Goal: Task Accomplishment & Management: Use online tool/utility

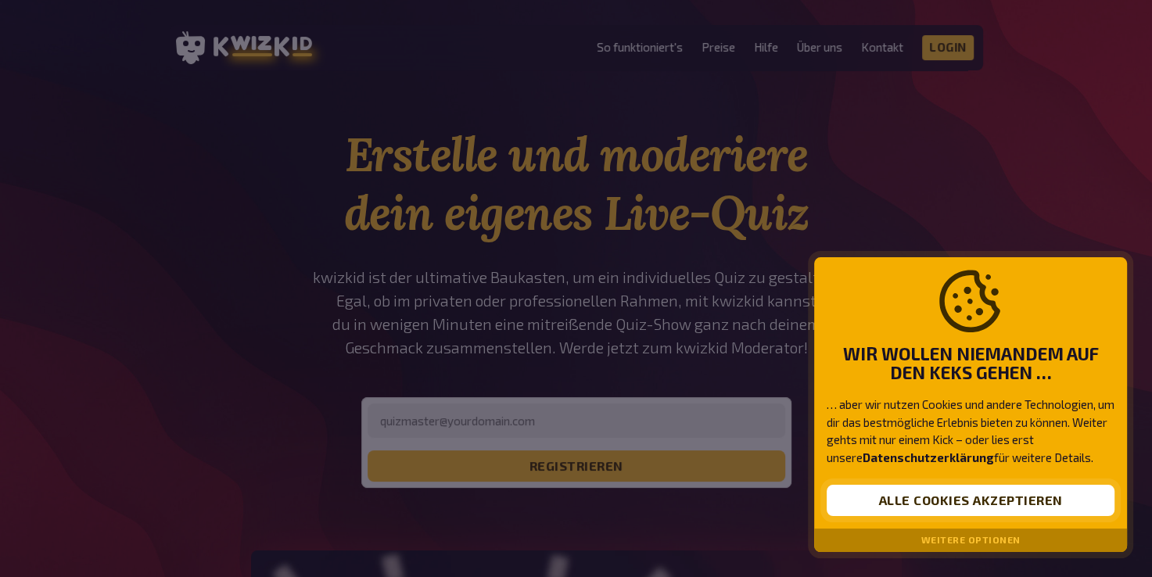
click at [1013, 502] on button "Alle Cookies akzeptieren" at bounding box center [970, 500] width 288 height 31
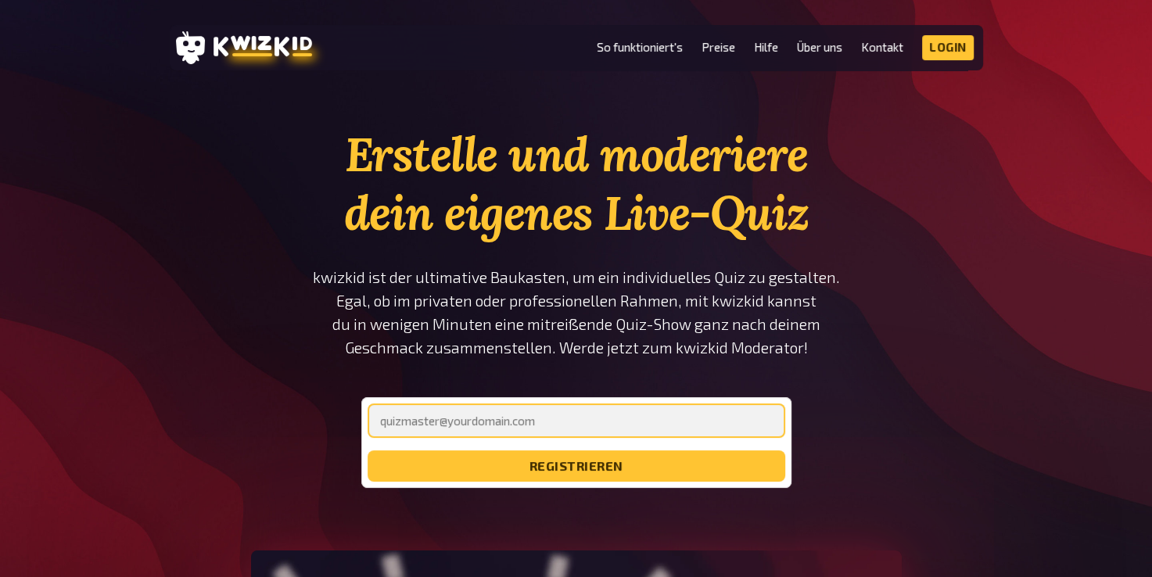
click at [550, 430] on input "email" at bounding box center [576, 420] width 418 height 34
type input "[EMAIL_ADDRESS][DOMAIN_NAME]"
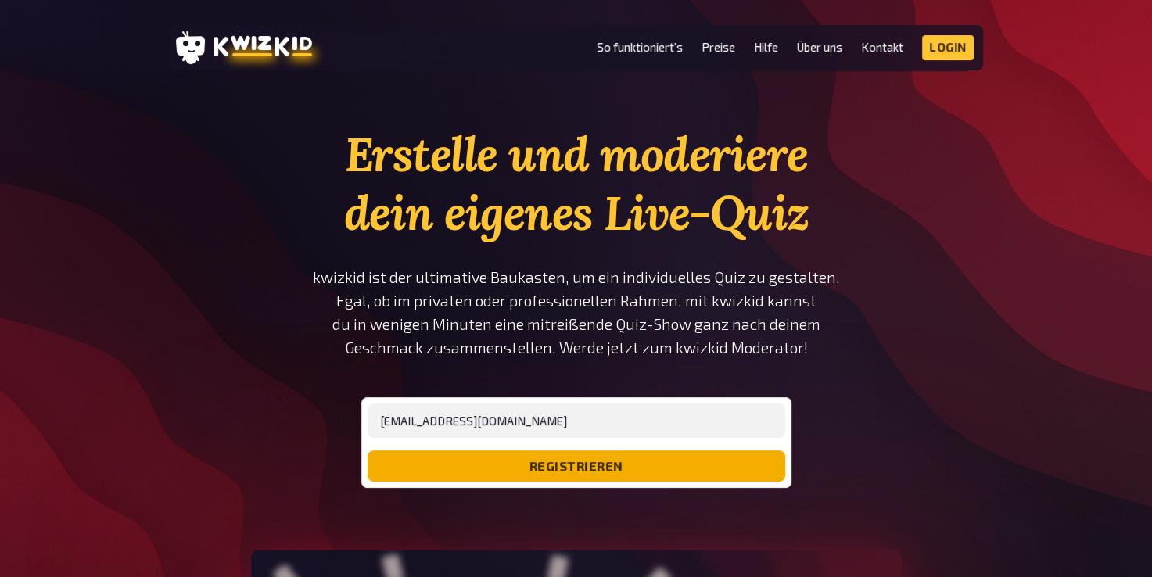
click at [588, 471] on button "registrieren" at bounding box center [576, 465] width 418 height 31
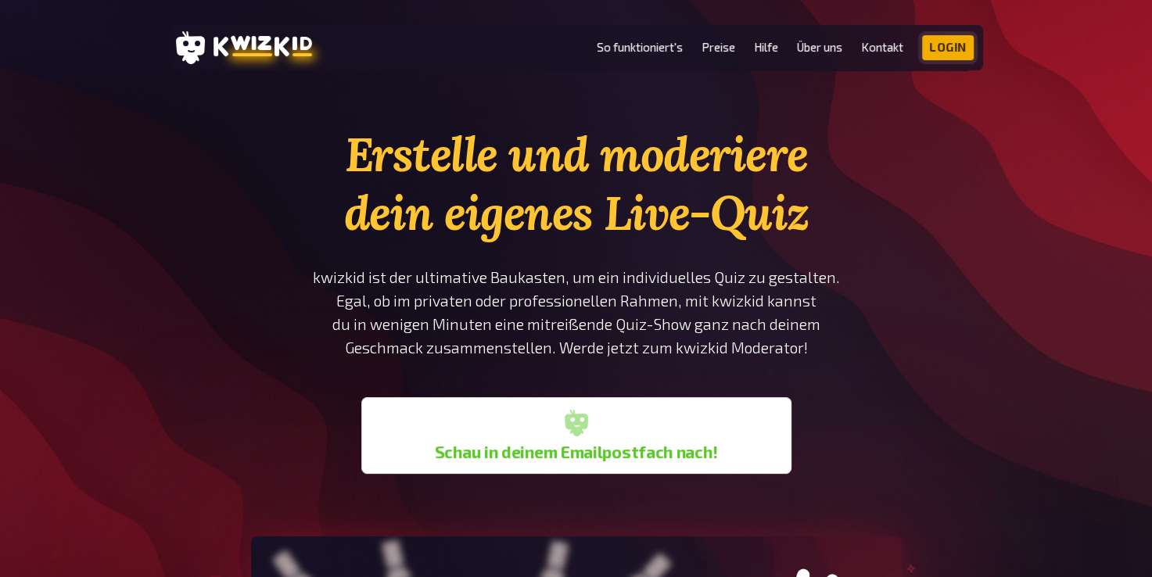
click at [966, 52] on link "Login" at bounding box center [948, 47] width 52 height 25
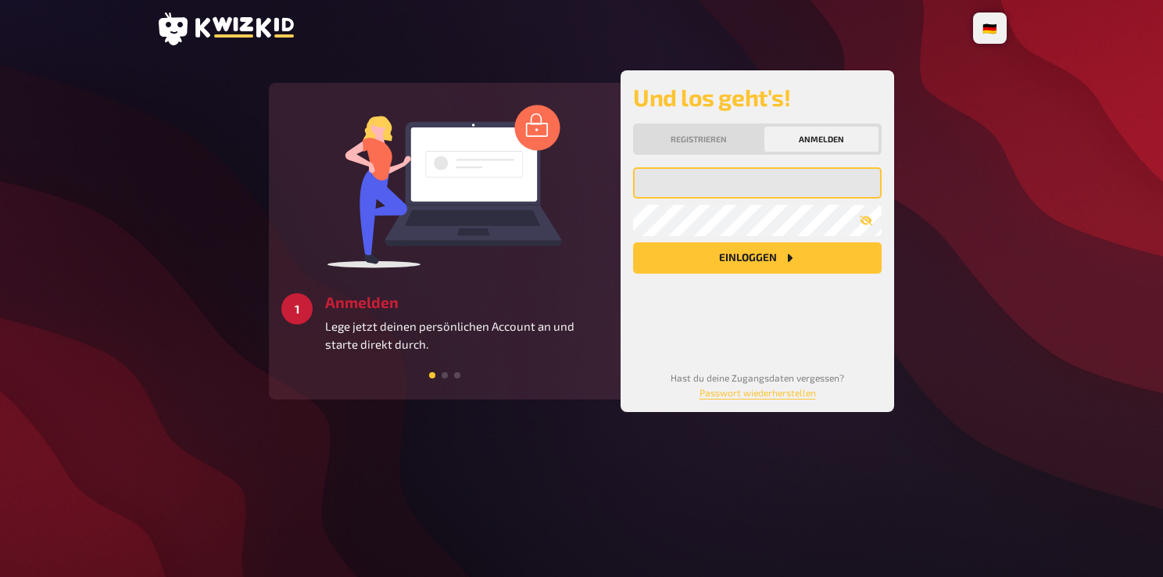
click at [671, 188] on input "email" at bounding box center [757, 182] width 249 height 31
type input "[EMAIL_ADDRESS][DOMAIN_NAME]"
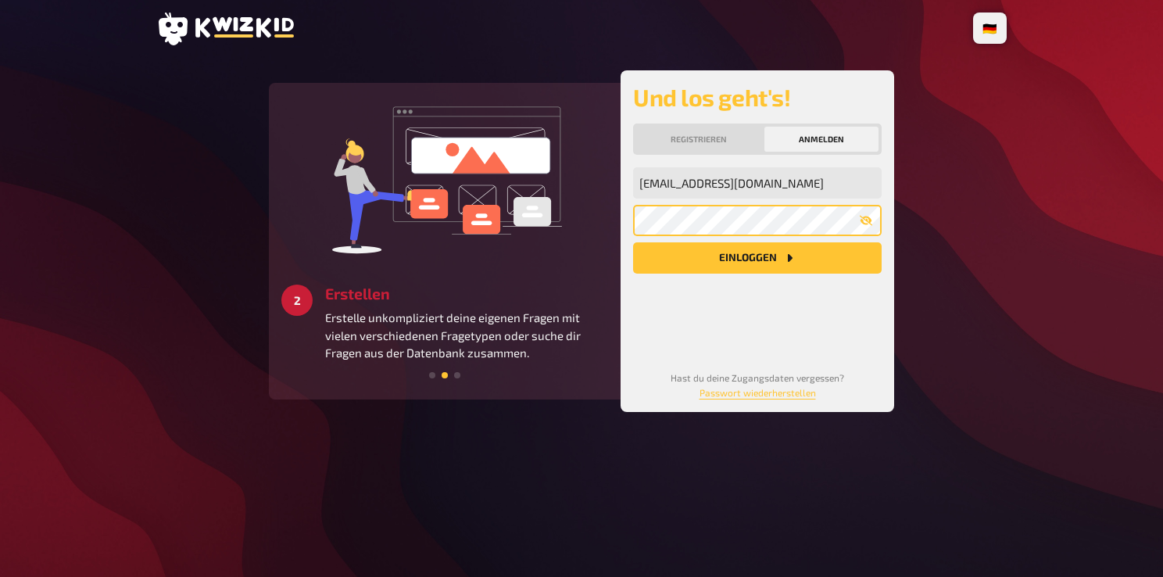
click at [633, 242] on button "Einloggen" at bounding box center [757, 257] width 249 height 31
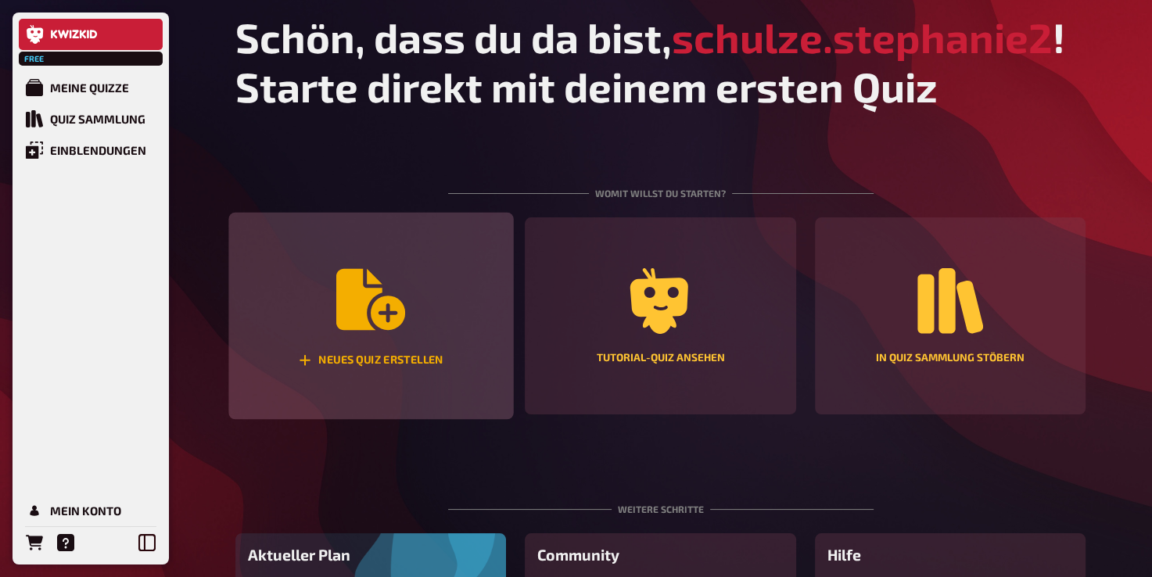
click at [402, 314] on icon "Neues Quiz erstellen" at bounding box center [370, 299] width 69 height 61
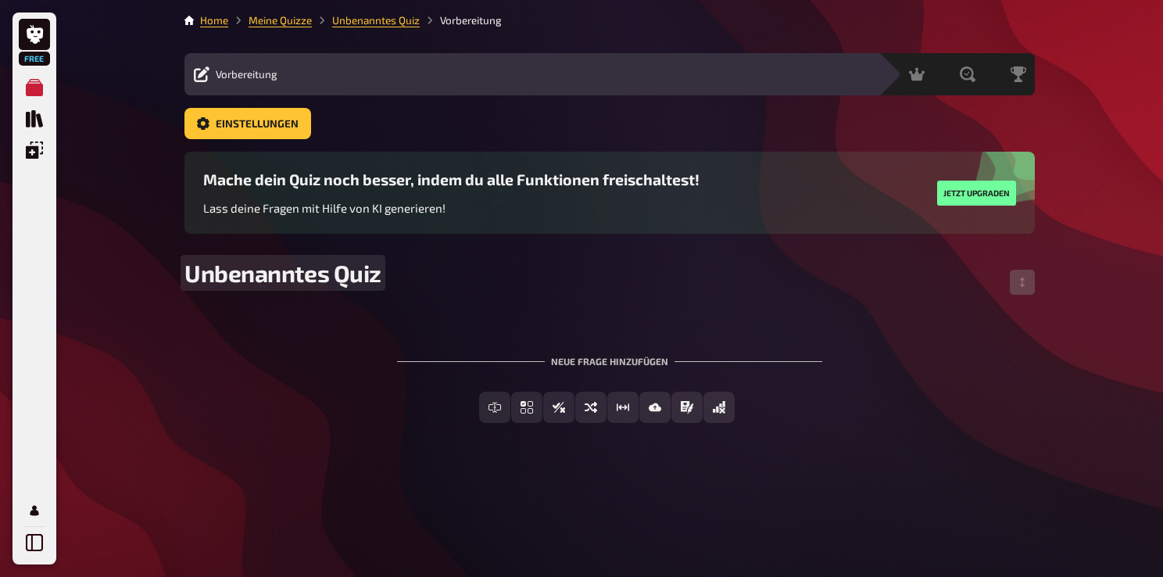
click at [298, 268] on span "Unbenanntes Quiz" at bounding box center [283, 273] width 197 height 28
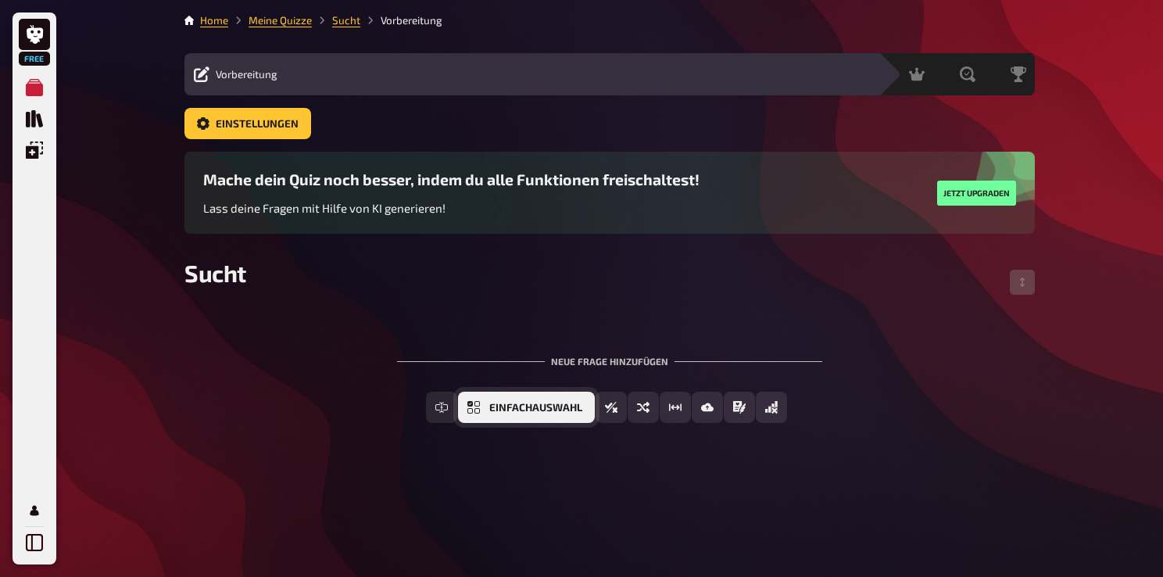
click at [563, 407] on span "Einfachauswahl" at bounding box center [535, 408] width 93 height 11
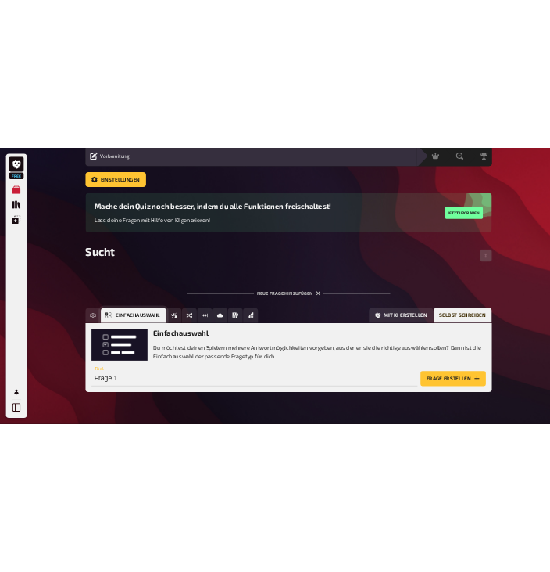
scroll to position [91, 0]
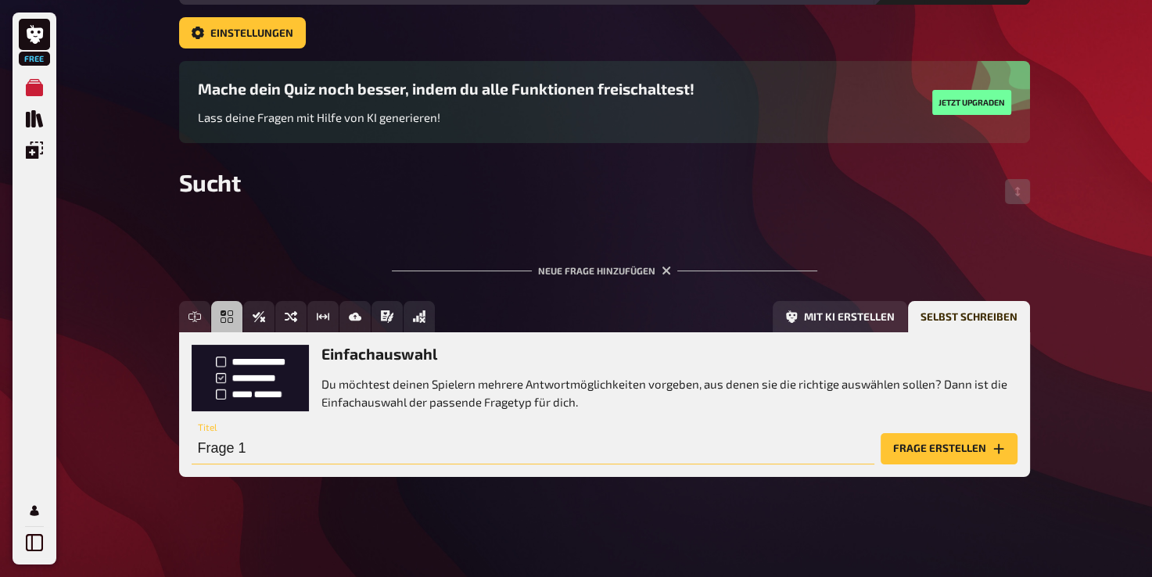
click at [292, 450] on input "Frage 1" at bounding box center [533, 448] width 683 height 31
click at [945, 446] on button "Frage erstellen" at bounding box center [948, 448] width 137 height 31
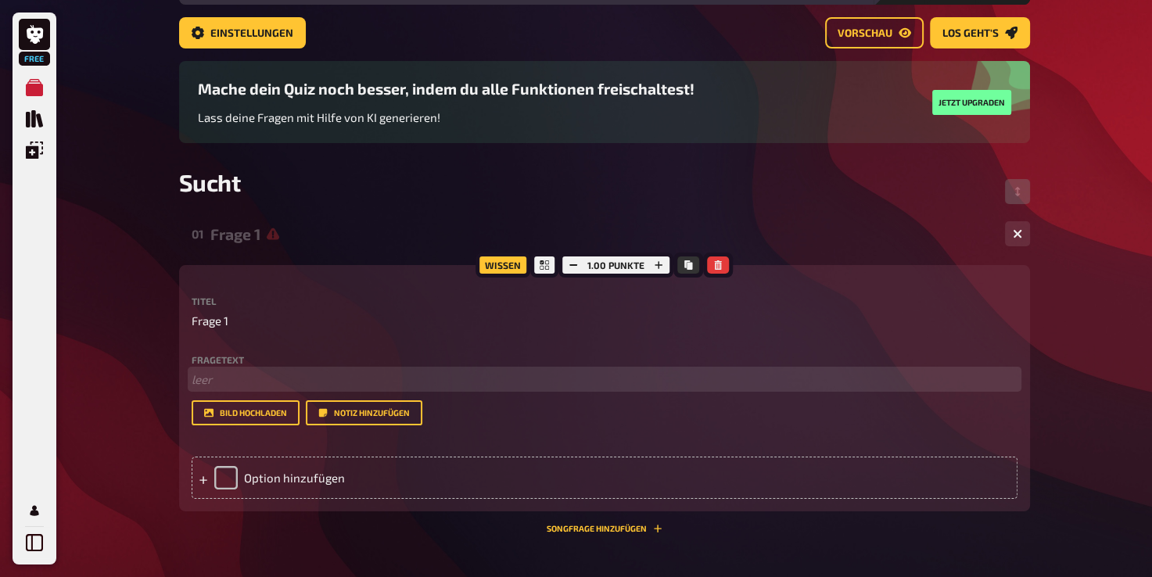
click at [226, 377] on p "﻿ leer" at bounding box center [605, 380] width 826 height 18
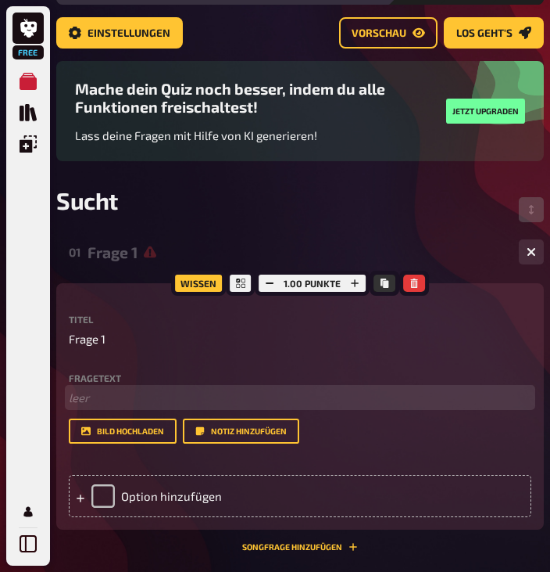
click at [165, 395] on p "﻿ leer" at bounding box center [300, 398] width 463 height 18
click at [222, 396] on span "Welche Sucht gehört zu den Stoffgebundenden Süchten" at bounding box center [218, 397] width 298 height 14
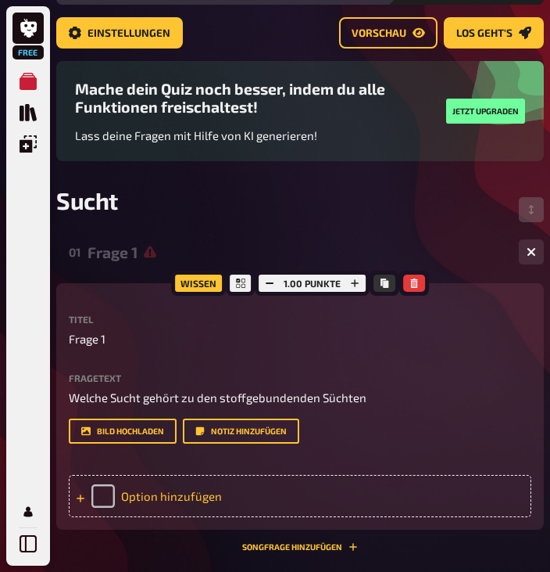
click at [151, 489] on div "Option hinzufügen" at bounding box center [300, 496] width 463 height 42
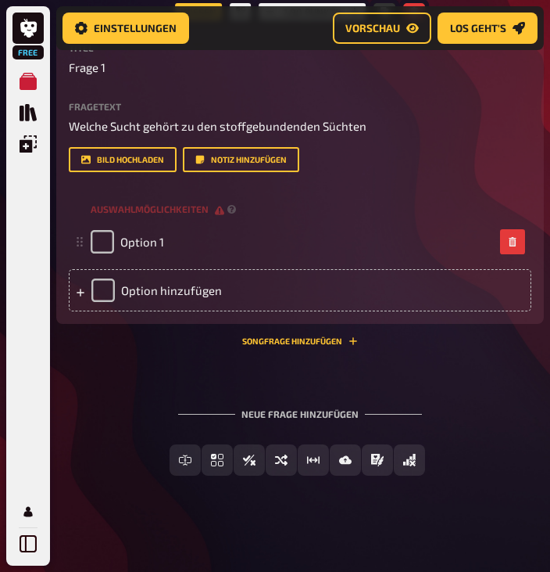
scroll to position [378, 0]
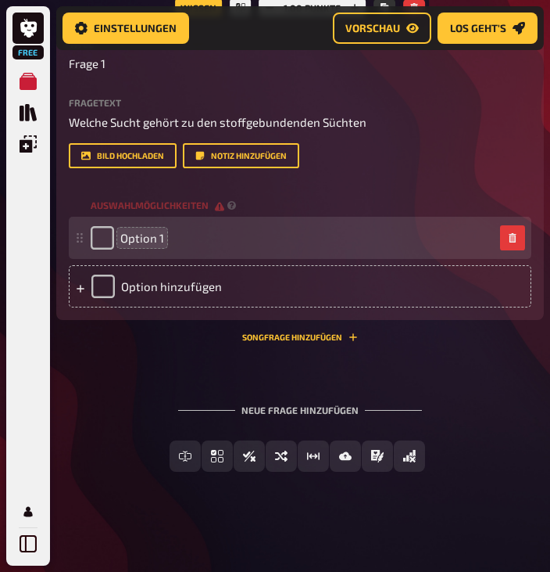
click at [141, 236] on span "Option 1" at bounding box center [142, 238] width 44 height 14
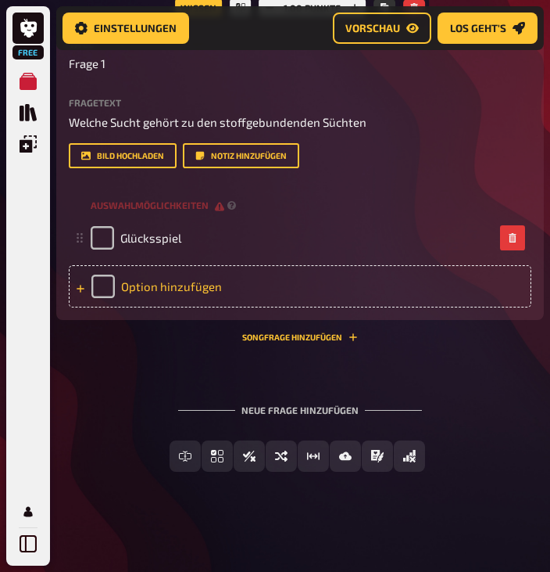
click at [124, 285] on div "Option hinzufügen" at bounding box center [300, 286] width 463 height 42
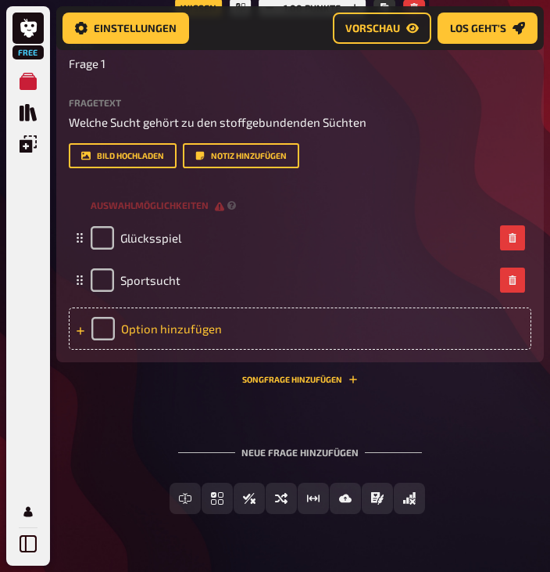
click at [199, 324] on div "Option hinzufügen" at bounding box center [300, 328] width 463 height 42
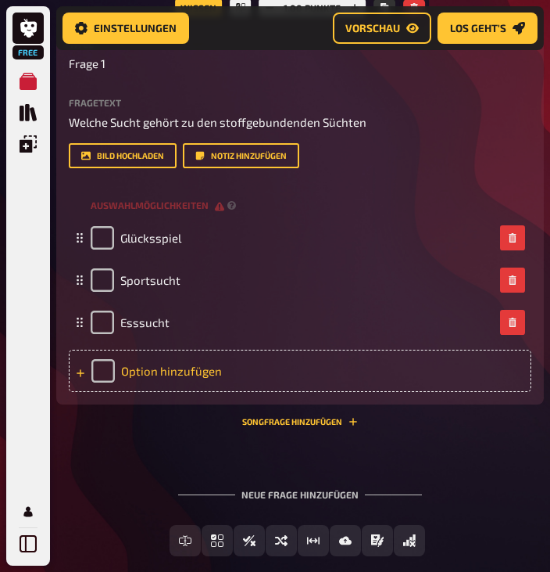
click at [158, 366] on div "Option hinzufügen" at bounding box center [300, 370] width 463 height 42
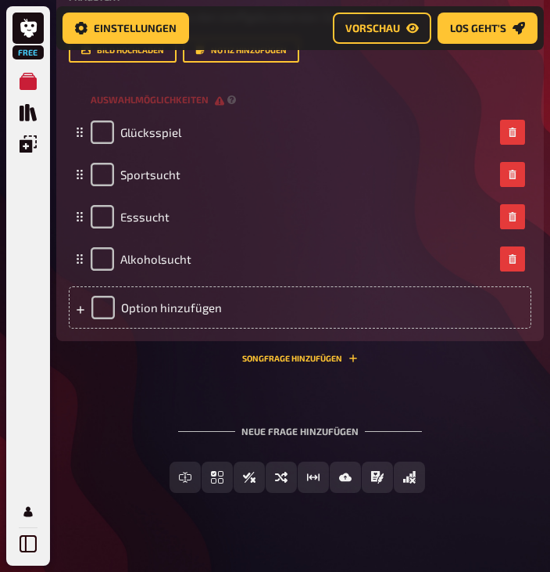
scroll to position [506, 0]
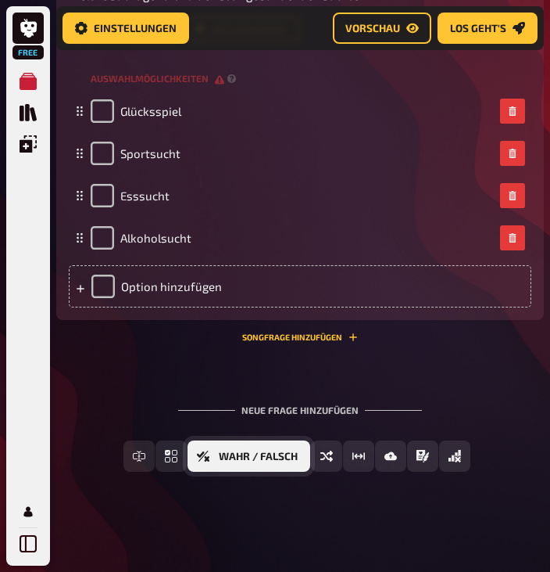
click at [261, 453] on span "Wahr / Falsch" at bounding box center [258, 456] width 79 height 11
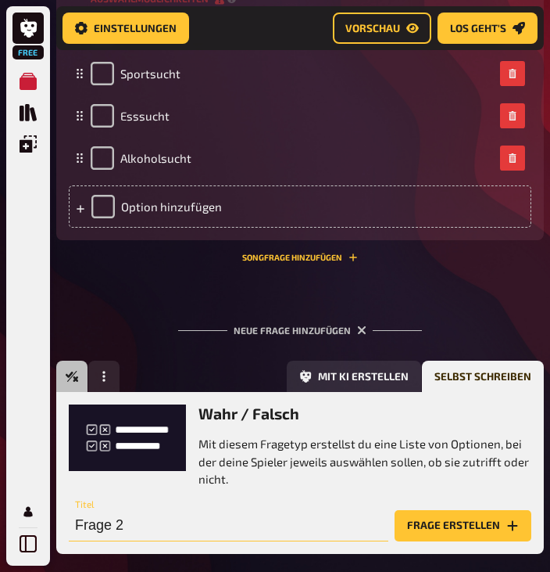
scroll to position [432, 0]
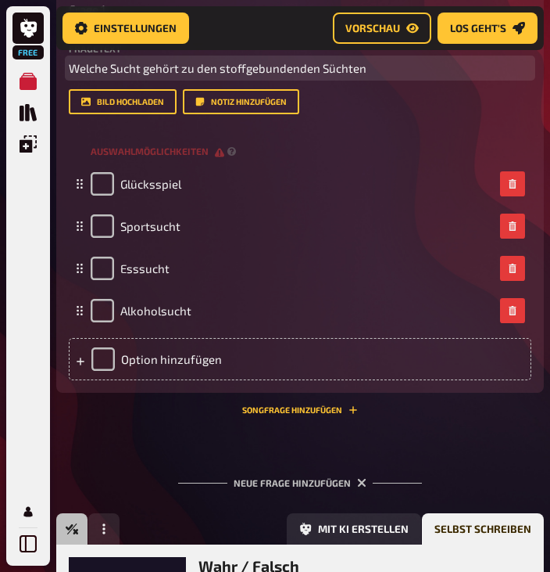
click at [392, 67] on p "Welche Sucht gehört zu den stoffgebundenden Süchten" at bounding box center [300, 68] width 463 height 18
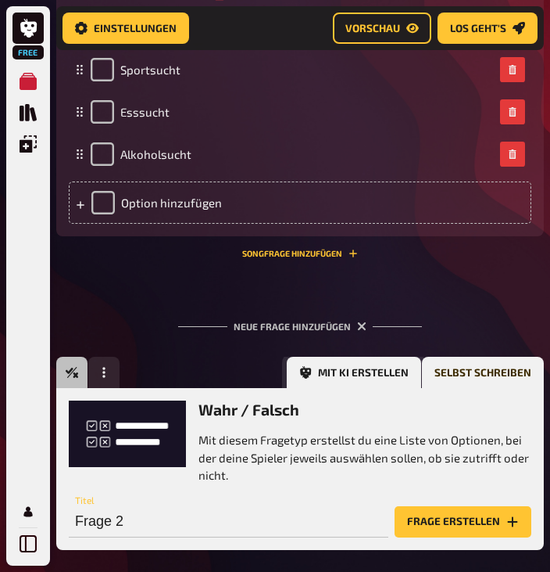
scroll to position [667, 0]
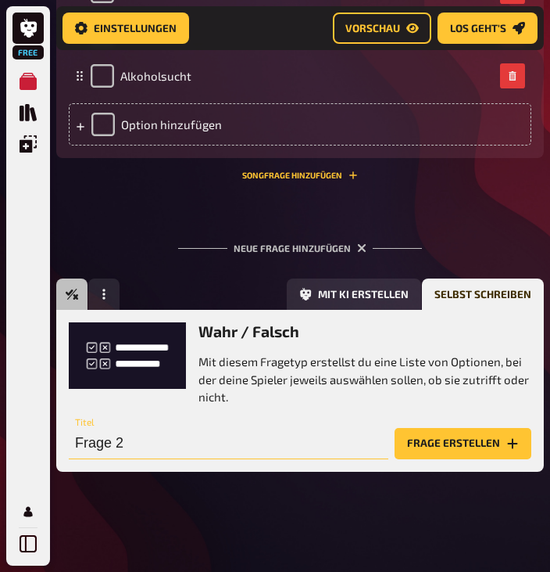
click at [163, 440] on input "Frage 2" at bounding box center [229, 443] width 320 height 31
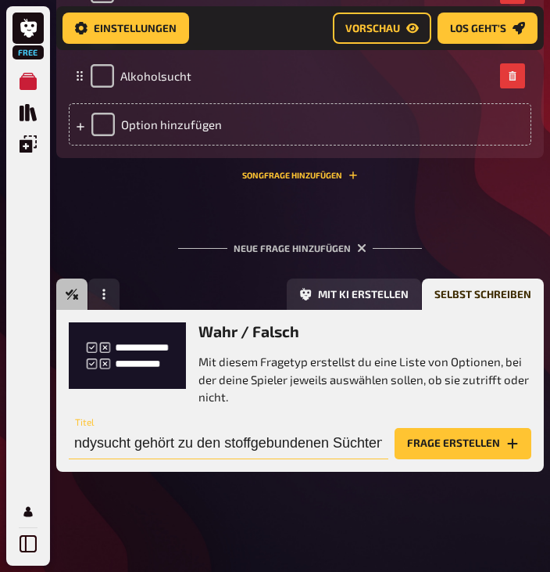
scroll to position [0, 27]
type input "Handysucht gehört zu den stoffgebundenen Süchten?"
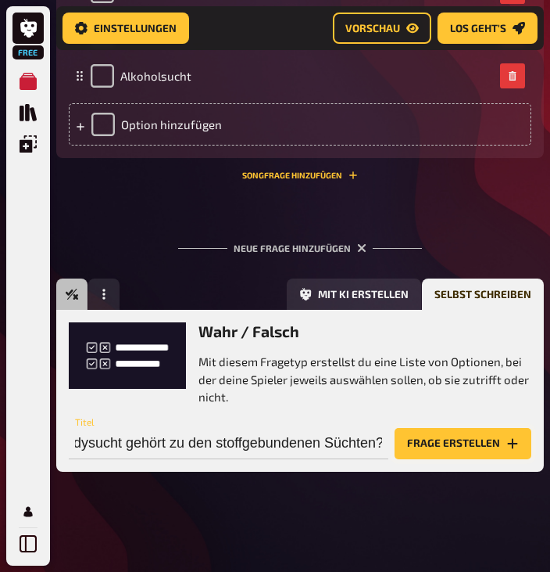
scroll to position [0, 0]
click at [482, 434] on button "Frage erstellen" at bounding box center [463, 443] width 137 height 31
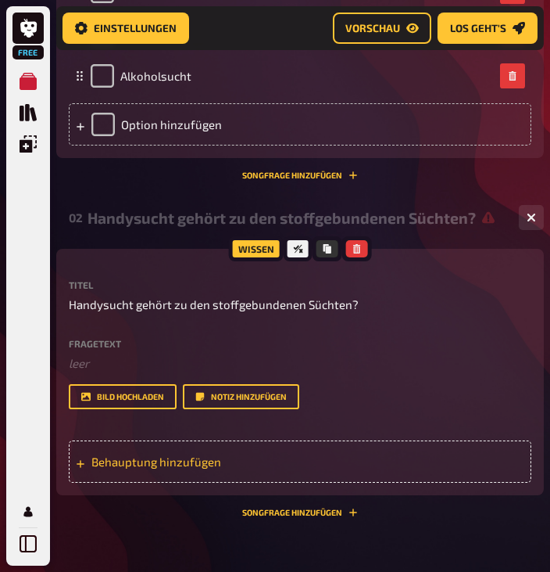
click at [156, 460] on span "Behauptung hinzufügen" at bounding box center [158, 461] width 134 height 14
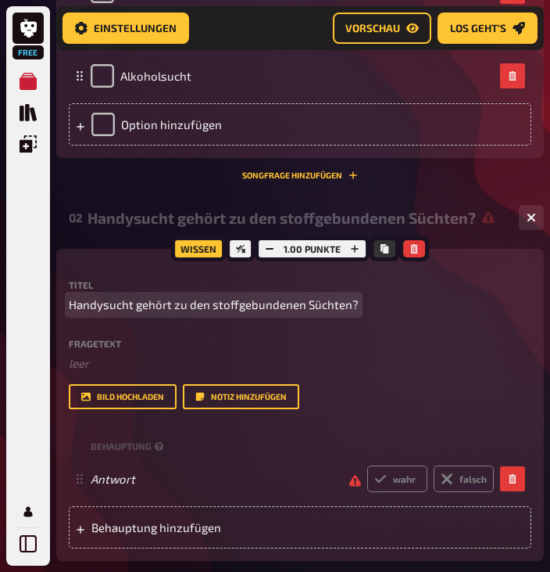
click at [77, 305] on span "Handysucht gehört zu den stoffgebundenen Süchten?" at bounding box center [214, 305] width 290 height 18
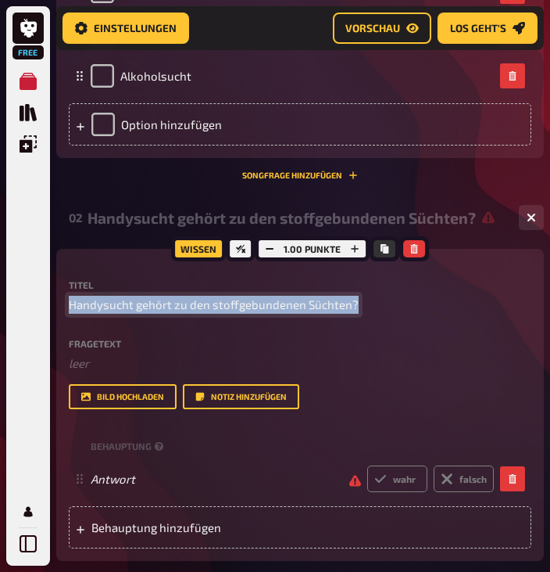
drag, startPoint x: 350, startPoint y: 299, endPoint x: 68, endPoint y: 300, distance: 282.3
click at [68, 300] on div "Wissen 1.00 Punkte Titel Handysucht gehört zu den stoffgebundenen Süchten? Frag…" at bounding box center [300, 405] width 488 height 312
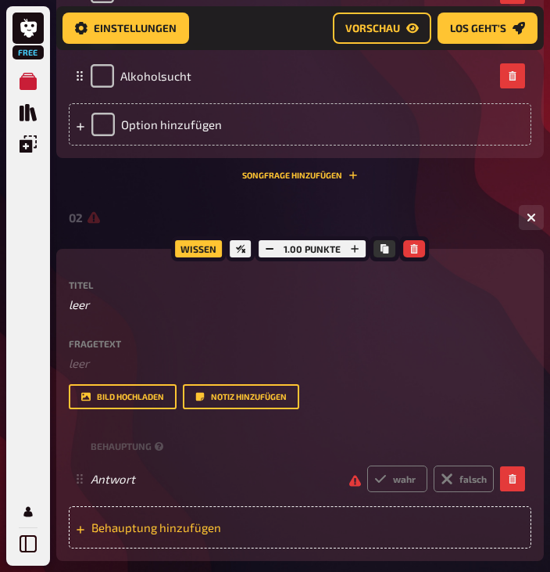
click at [134, 527] on span "Behauptung hinzufügen" at bounding box center [158, 527] width 134 height 14
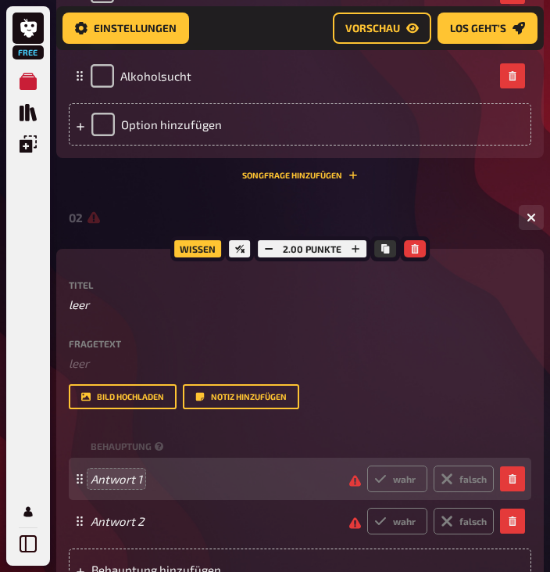
drag, startPoint x: 124, startPoint y: 476, endPoint x: 88, endPoint y: 479, distance: 36.1
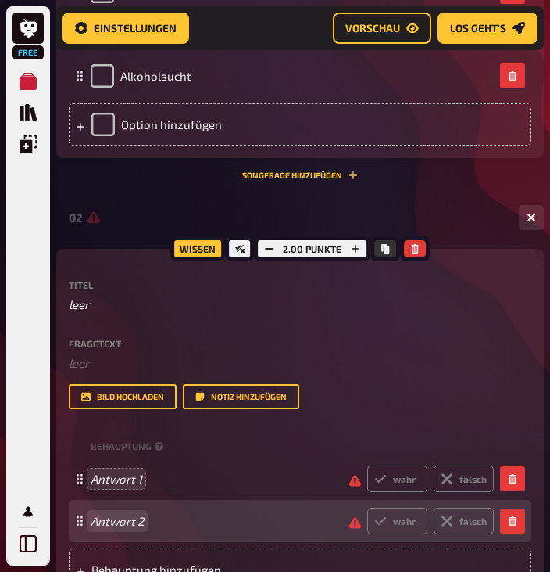
drag, startPoint x: 88, startPoint y: 479, endPoint x: 116, endPoint y: 504, distance: 37.1
click at [116, 504] on div "Antwort 2 wahr falsch" at bounding box center [300, 521] width 463 height 42
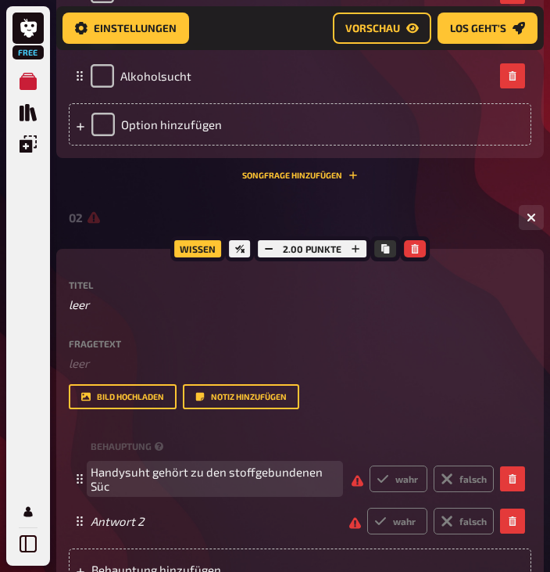
scroll to position [660, 0]
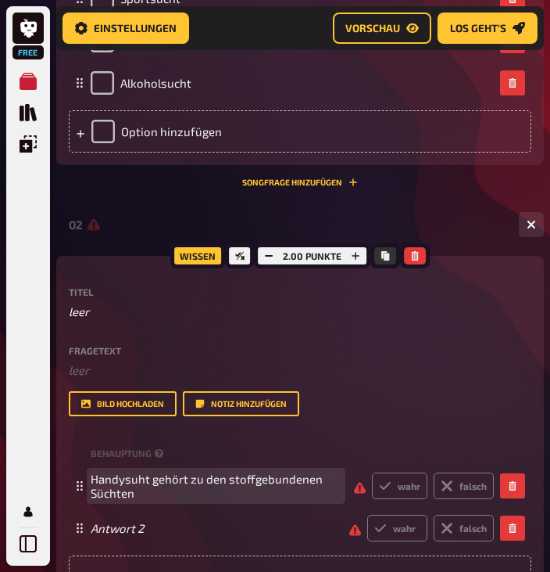
click at [136, 484] on span "Handysuht gehört zu den stoffgebundenen Süchten" at bounding box center [216, 485] width 251 height 28
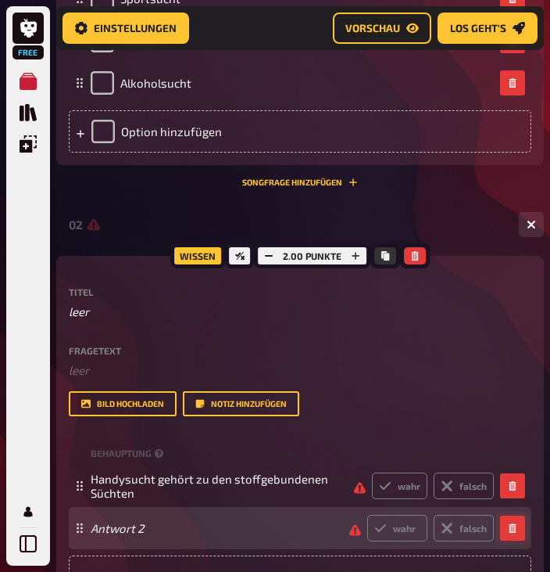
click at [507, 518] on button "button" at bounding box center [512, 527] width 25 height 25
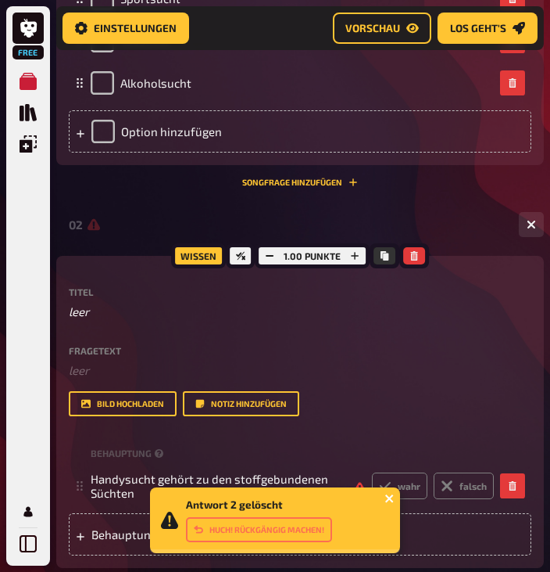
click at [389, 495] on icon "close" at bounding box center [390, 498] width 11 height 13
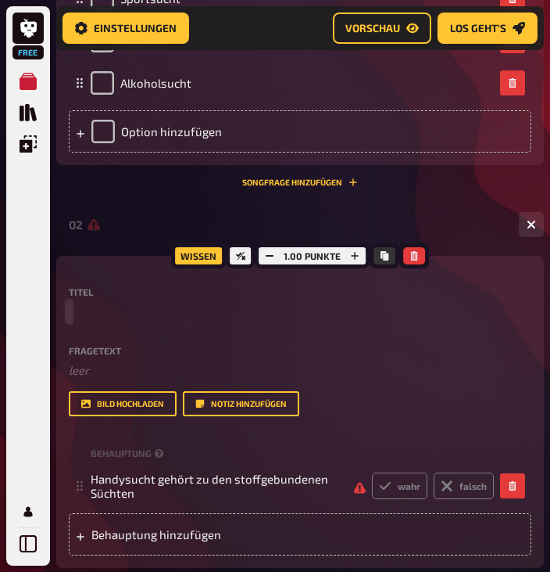
click at [134, 311] on p at bounding box center [300, 312] width 463 height 18
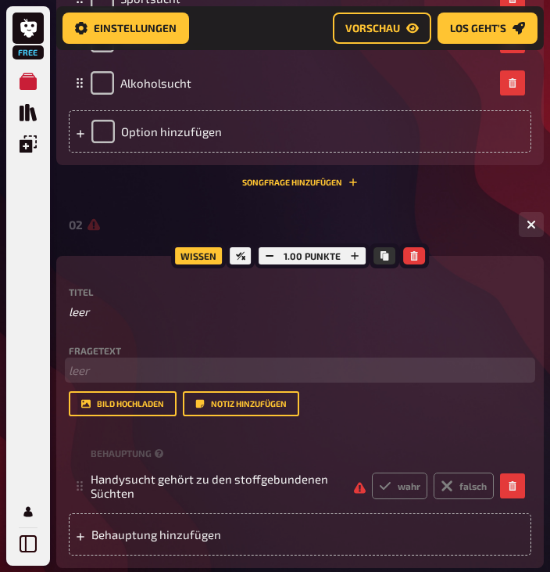
click at [110, 361] on p "﻿ leer" at bounding box center [300, 370] width 463 height 18
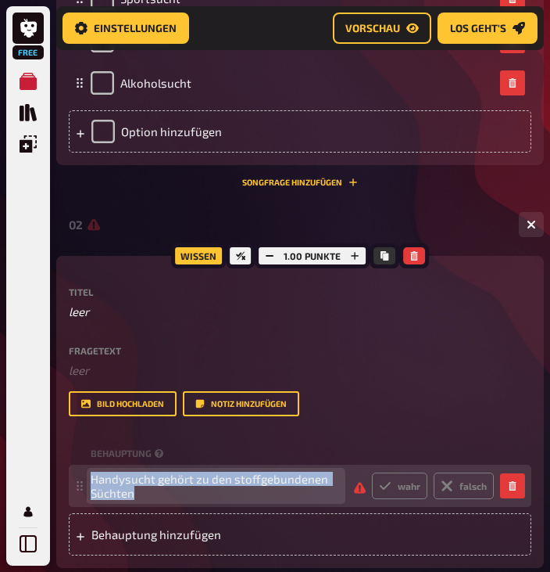
drag, startPoint x: 235, startPoint y: 494, endPoint x: 91, endPoint y: 478, distance: 145.6
click at [91, 478] on span "Handysucht gehört zu den stoffgebundenen Süchten" at bounding box center [216, 485] width 251 height 28
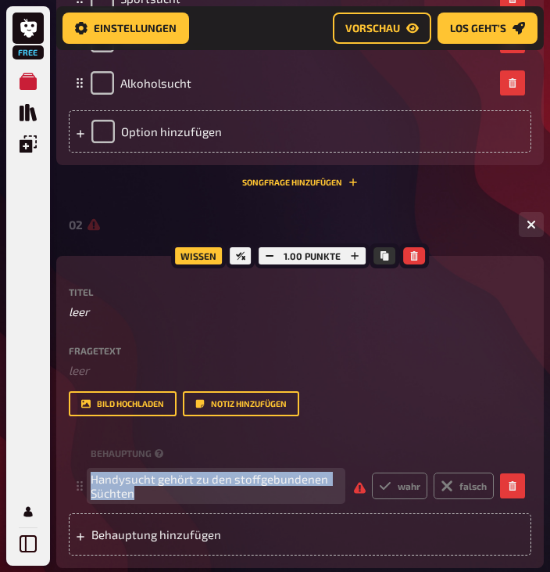
scroll to position [667, 0]
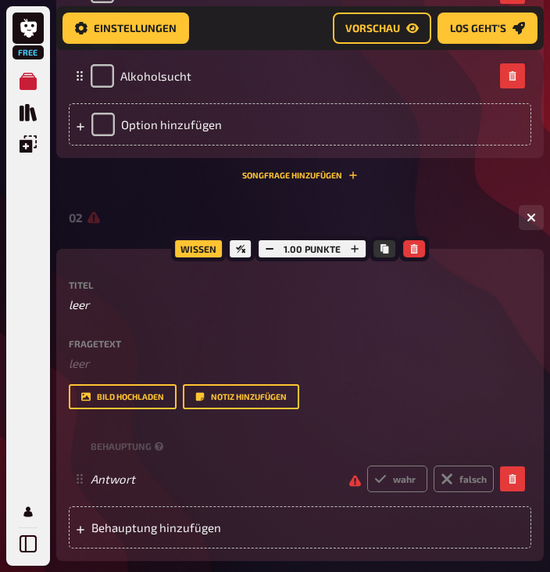
click at [95, 353] on div "Fragetext ﻿ leer Hier hinziehen für Dateiupload" at bounding box center [300, 356] width 463 height 34
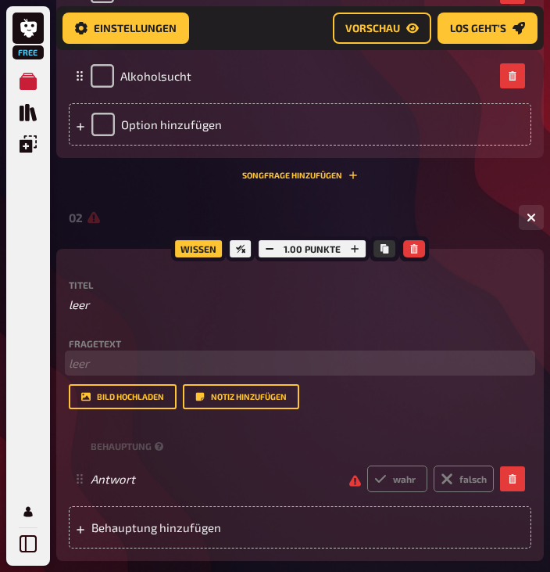
click at [88, 365] on p "﻿ leer" at bounding box center [300, 363] width 463 height 18
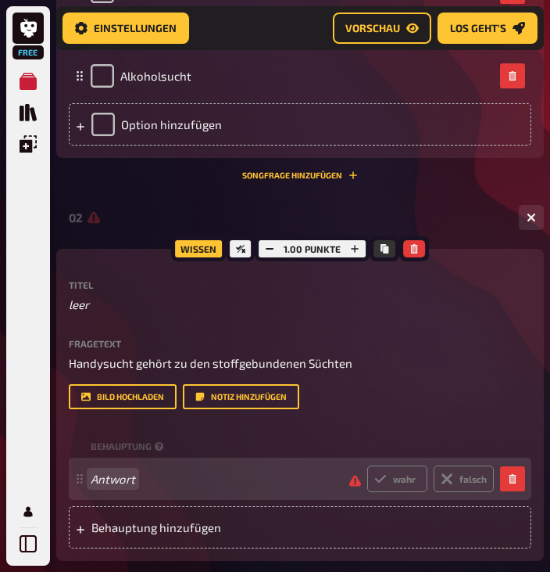
click at [309, 500] on div "Antwort wahr falsch" at bounding box center [300, 478] width 463 height 42
click at [389, 492] on label "wahr" at bounding box center [397, 478] width 60 height 27
click at [367, 465] on input "wahr" at bounding box center [367, 464] width 1 height 1
radio input "true"
click at [389, 492] on label "wahr" at bounding box center [397, 478] width 60 height 27
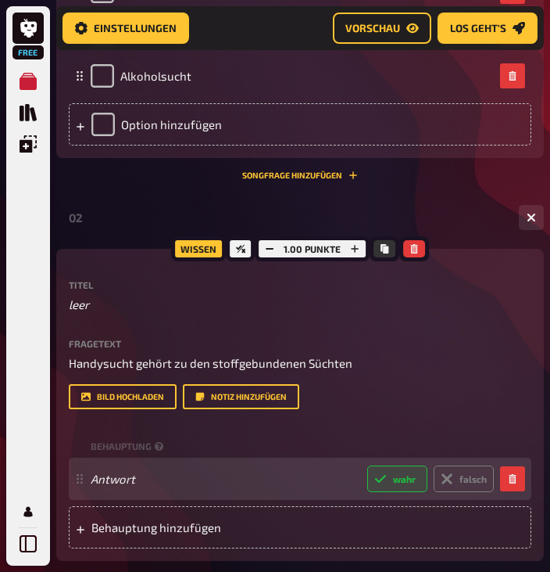
click at [367, 465] on input "wahr" at bounding box center [367, 464] width 1 height 1
click at [446, 489] on icon at bounding box center [447, 479] width 20 height 20
click at [367, 465] on input "falsch" at bounding box center [367, 464] width 1 height 1
radio input "true"
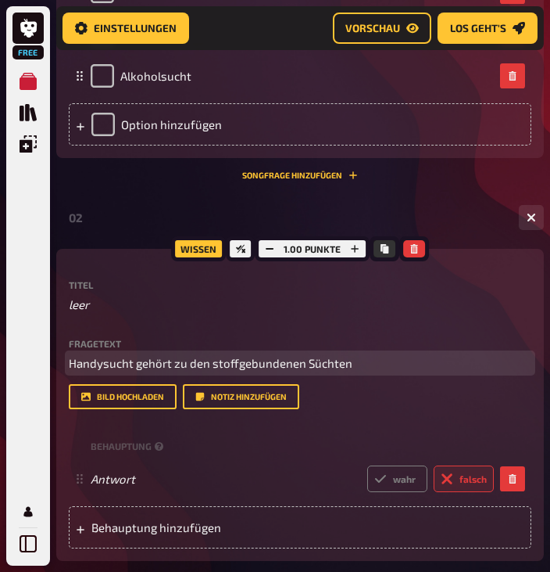
click at [469, 366] on p "Handysucht gehört zu den stoffgebundenen Süchten" at bounding box center [300, 363] width 463 height 18
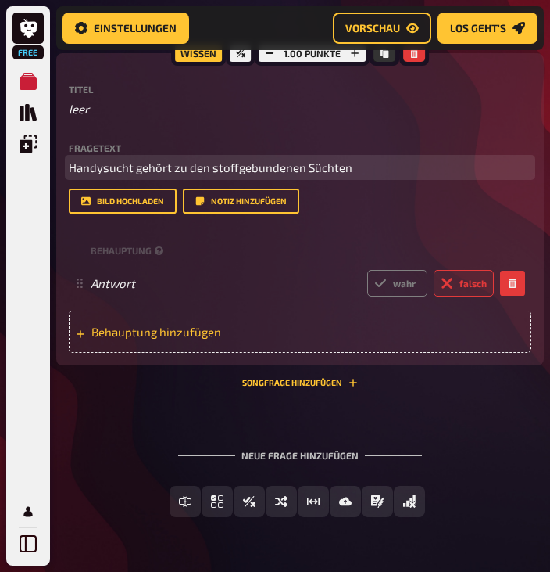
scroll to position [901, 0]
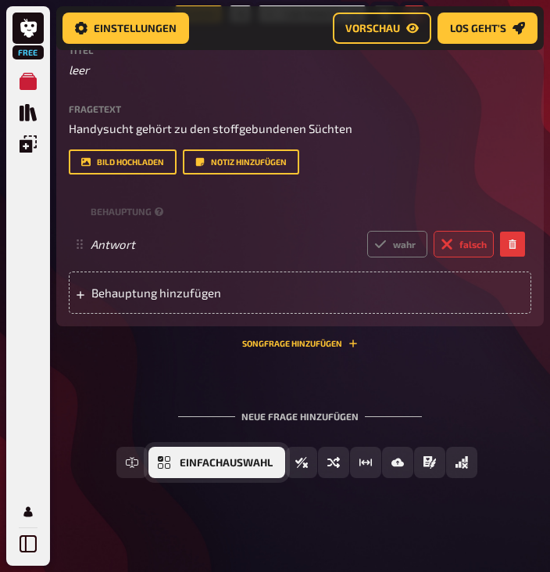
click at [166, 468] on icon "Einfachauswahl" at bounding box center [164, 462] width 13 height 13
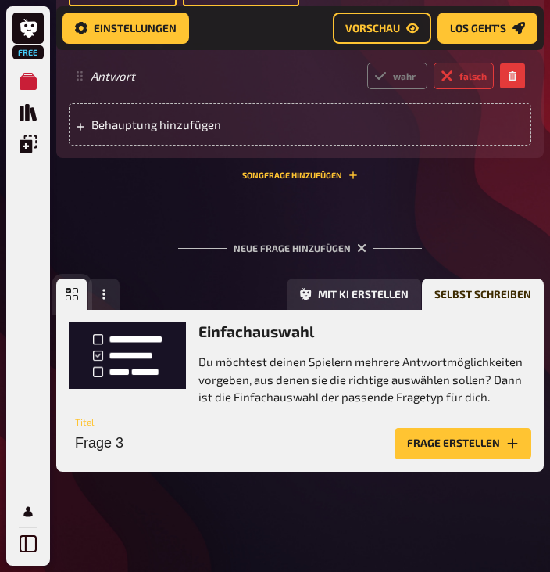
scroll to position [1123, 0]
click at [471, 443] on button "Frage erstellen" at bounding box center [463, 443] width 137 height 31
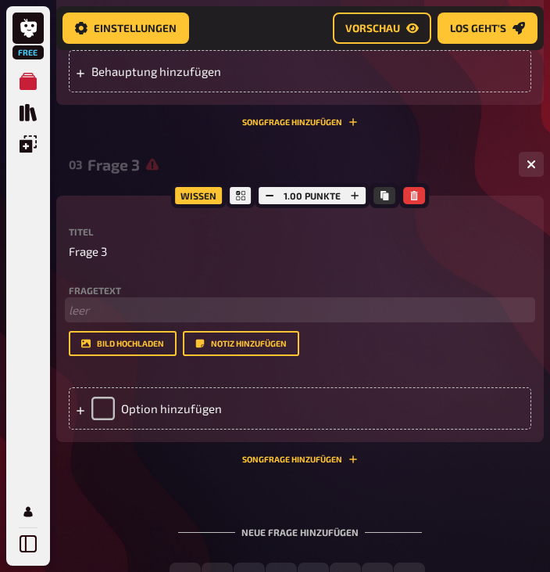
click at [144, 319] on p "﻿ leer" at bounding box center [300, 310] width 463 height 18
click at [172, 319] on p "Welche" at bounding box center [300, 310] width 463 height 18
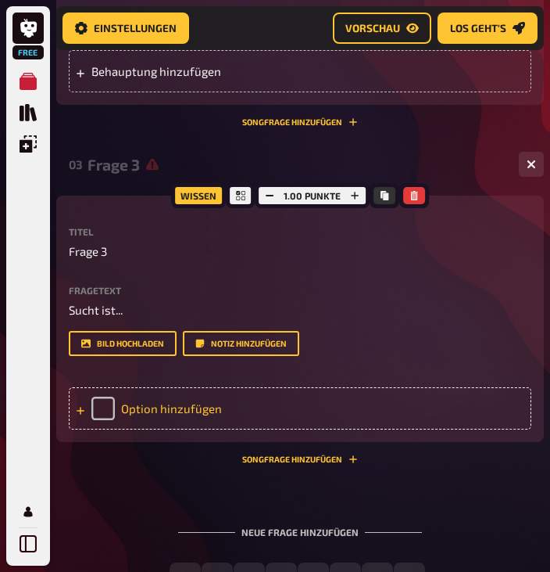
click at [81, 414] on icon at bounding box center [81, 411] width 8 height 8
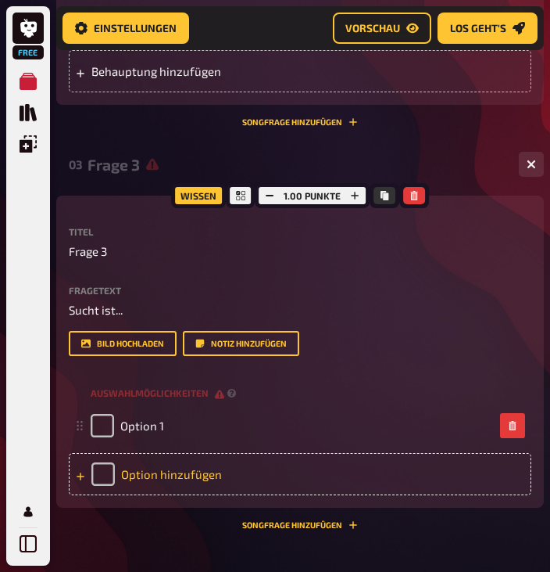
click at [149, 495] on div "Option hinzufügen" at bounding box center [300, 474] width 463 height 42
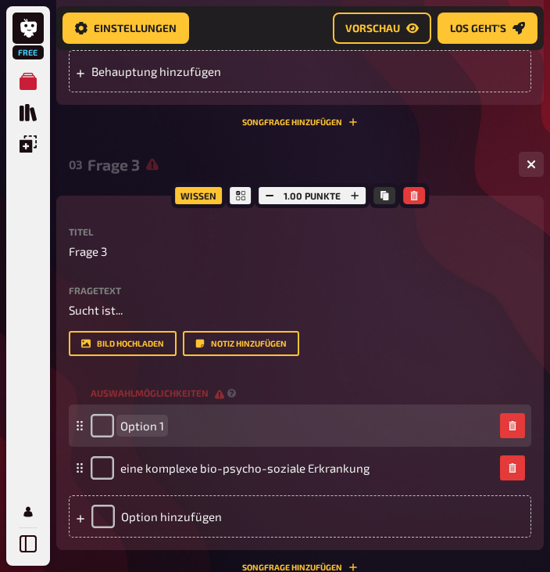
click at [181, 437] on div "Option 1" at bounding box center [292, 425] width 403 height 23
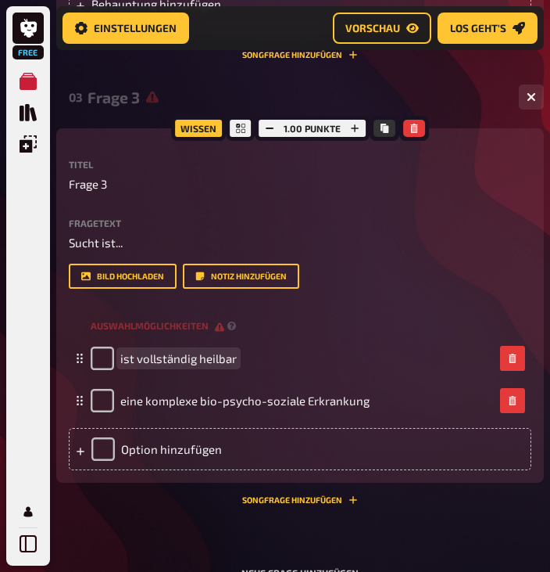
scroll to position [1279, 0]
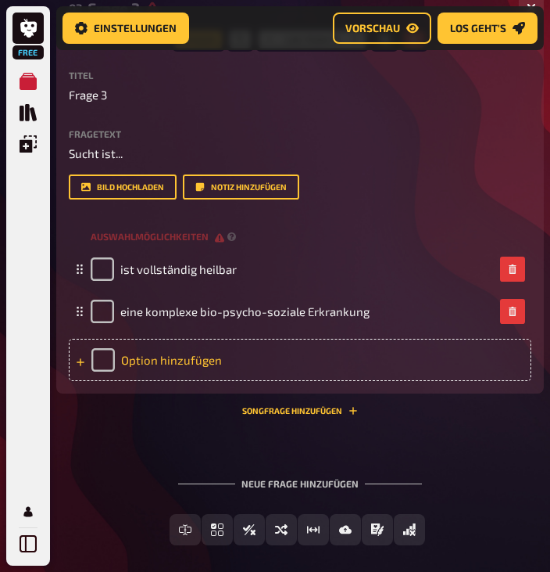
click at [180, 381] on div "Option hinzufügen" at bounding box center [300, 360] width 463 height 42
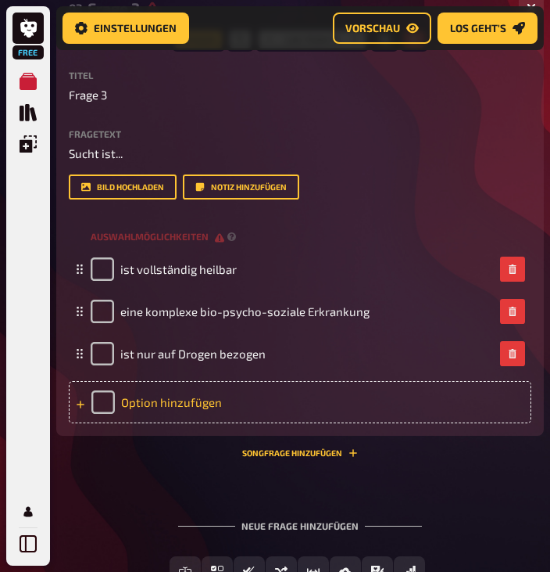
click at [163, 423] on div "Option hinzufügen" at bounding box center [300, 402] width 463 height 42
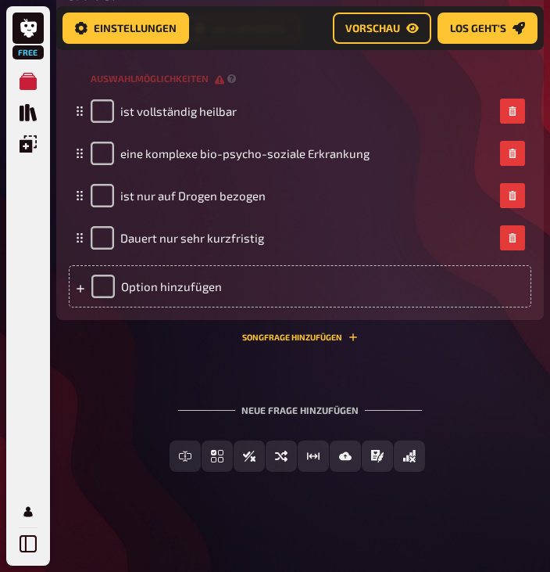
scroll to position [1490, 0]
click at [485, 30] on span "Los geht's" at bounding box center [478, 28] width 56 height 11
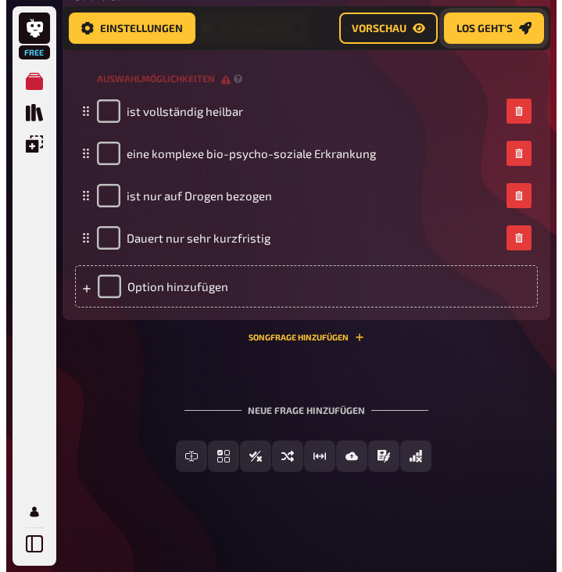
scroll to position [332, 0]
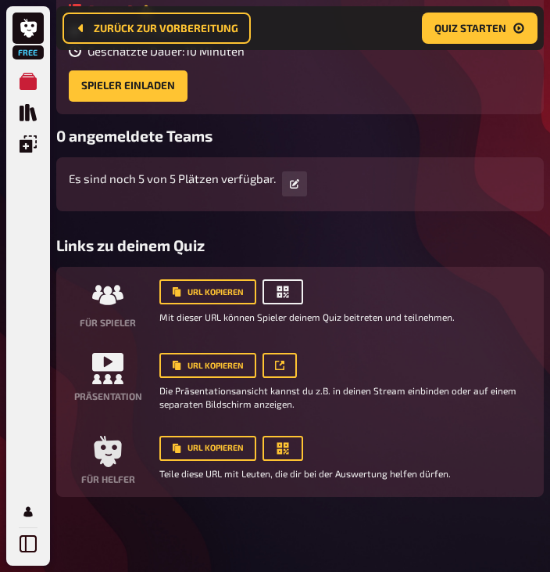
click at [293, 290] on button "button" at bounding box center [283, 291] width 41 height 25
